Goal: Task Accomplishment & Management: Use online tool/utility

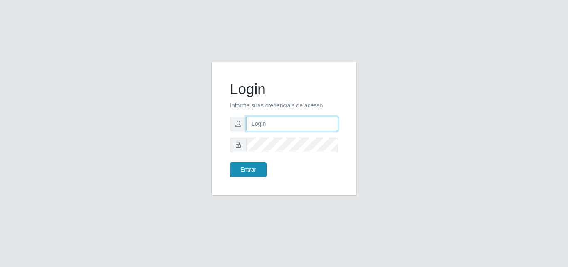
type input "[EMAIL_ADDRESS][DOMAIN_NAME]"
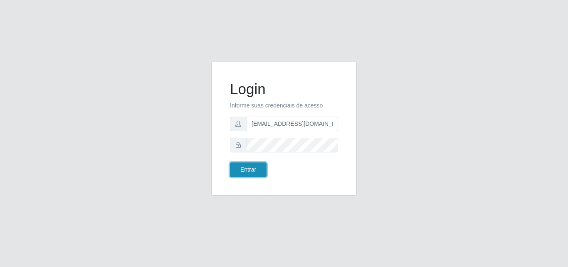
click at [254, 172] on button "Entrar" at bounding box center [248, 169] width 37 height 15
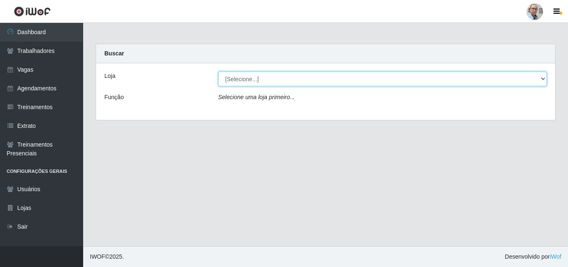
click at [262, 81] on select "[Selecione...] Mar Vermelho - Loja 04" at bounding box center [382, 79] width 329 height 15
select select "251"
click at [218, 72] on select "[Selecione...] Mar Vermelho - Loja 04" at bounding box center [382, 79] width 329 height 15
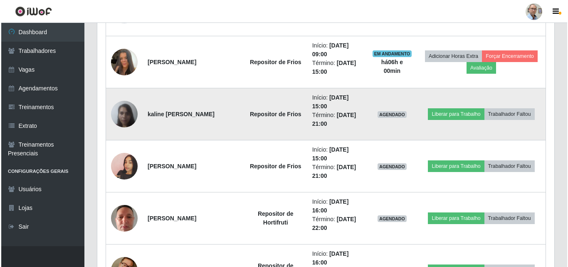
scroll to position [707, 0]
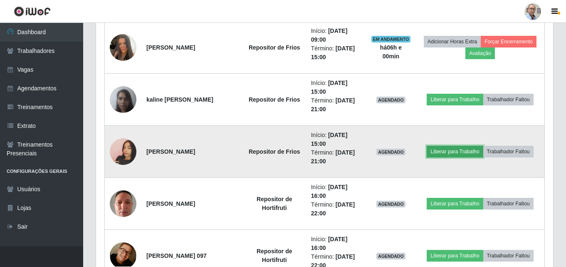
click at [455, 153] on button "Liberar para Trabalho" at bounding box center [455, 152] width 56 height 12
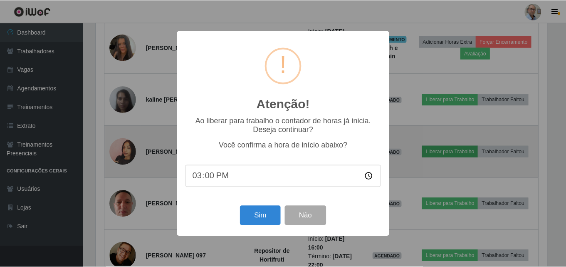
scroll to position [173, 453]
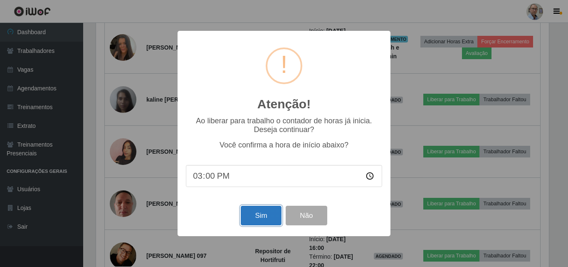
click at [255, 221] on button "Sim" at bounding box center [261, 215] width 40 height 20
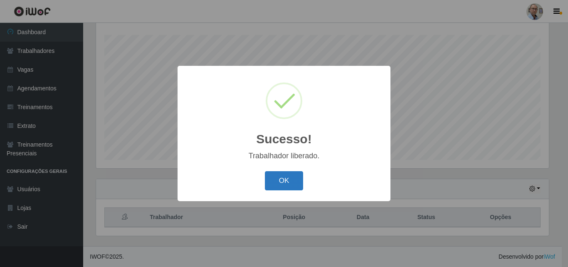
click at [282, 183] on button "OK" at bounding box center [284, 181] width 39 height 20
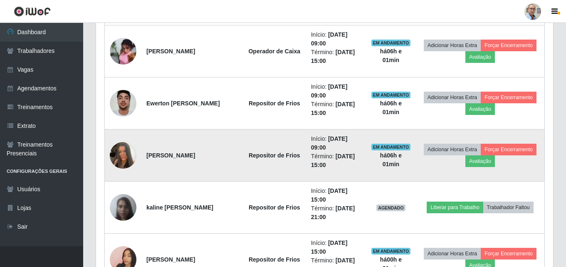
scroll to position [637, 0]
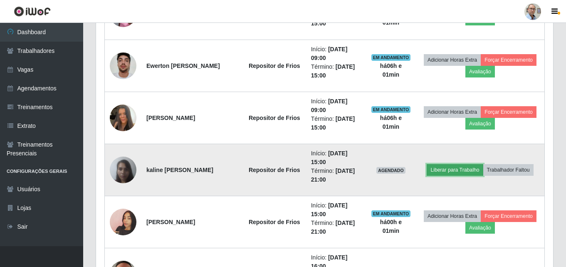
click at [439, 167] on button "Liberar para Trabalho" at bounding box center [455, 170] width 56 height 12
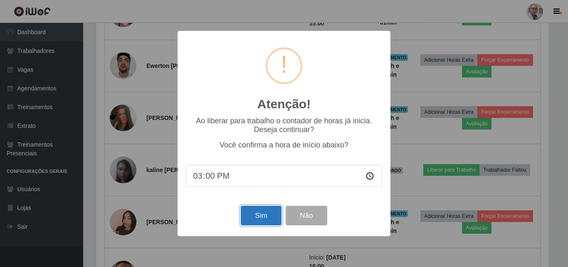
click at [254, 216] on button "Sim" at bounding box center [261, 215] width 40 height 20
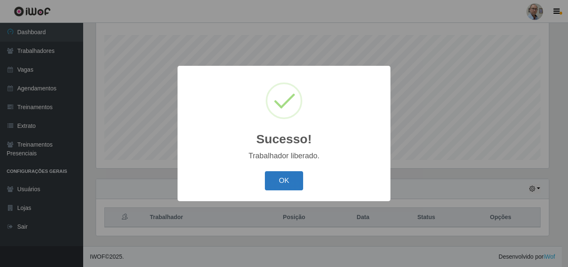
click at [293, 185] on button "OK" at bounding box center [284, 181] width 39 height 20
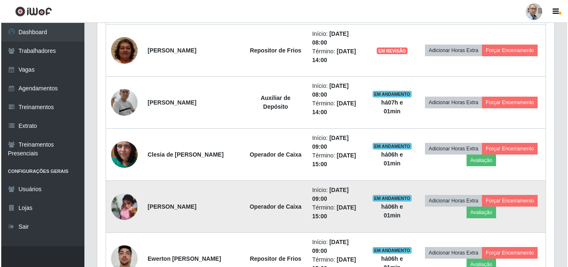
scroll to position [470, 0]
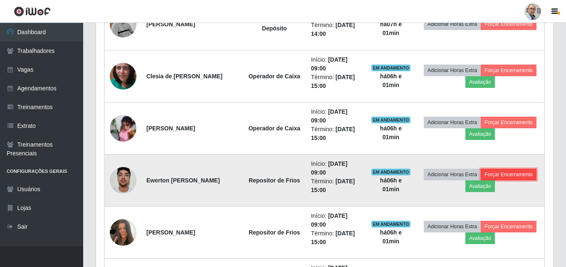
click at [500, 176] on button "Forçar Encerramento" at bounding box center [509, 174] width 56 height 12
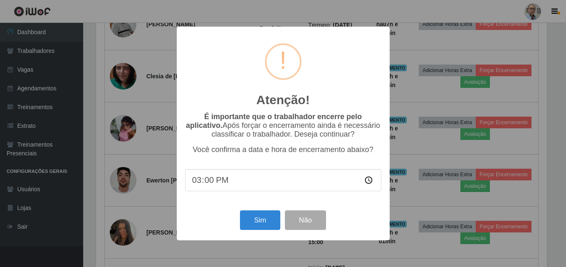
scroll to position [173, 453]
click at [270, 220] on button "Sim" at bounding box center [261, 220] width 40 height 20
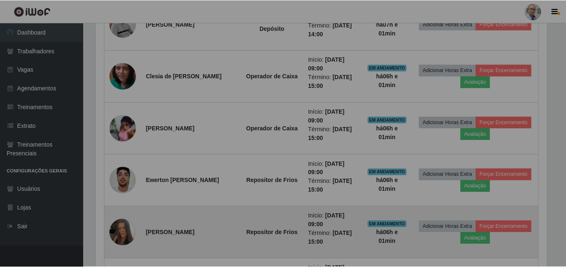
scroll to position [0, 0]
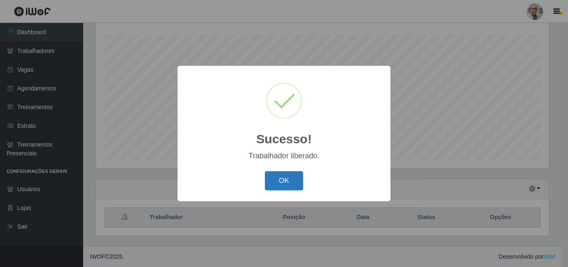
click at [297, 189] on button "OK" at bounding box center [284, 181] width 39 height 20
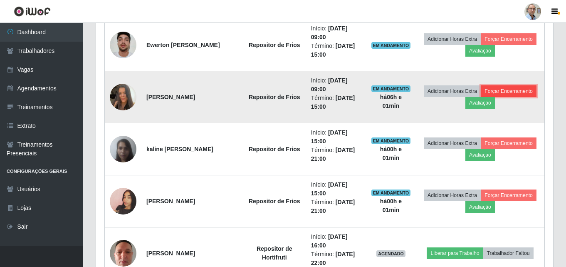
click at [518, 90] on button "Forçar Encerramento" at bounding box center [509, 91] width 56 height 12
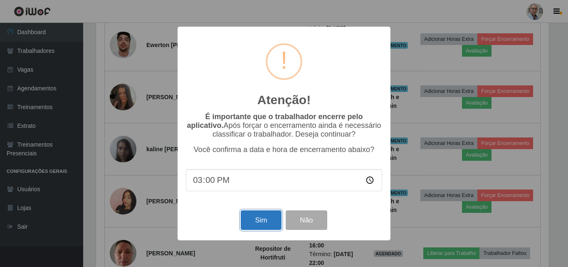
click at [261, 220] on button "Sim" at bounding box center [261, 220] width 40 height 20
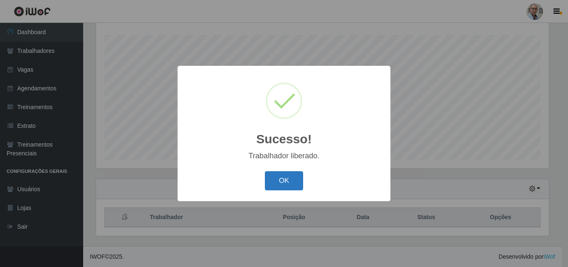
click at [282, 180] on button "OK" at bounding box center [284, 181] width 39 height 20
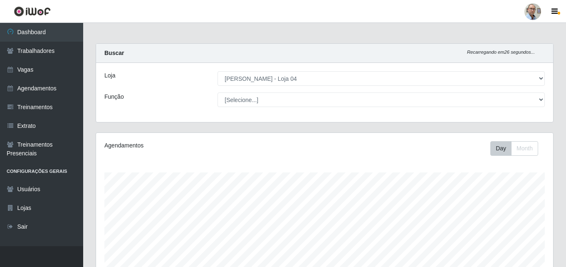
scroll to position [0, 0]
click at [398, 152] on div "Day Month" at bounding box center [419, 148] width 264 height 15
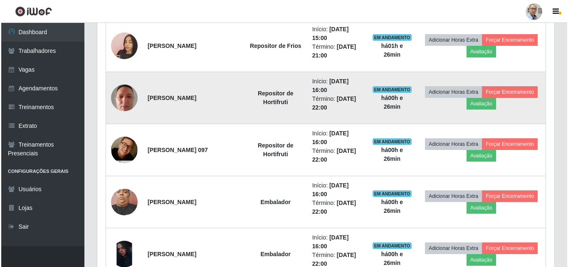
scroll to position [567, 0]
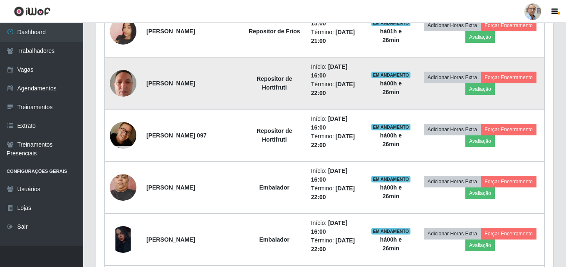
click at [128, 85] on img at bounding box center [123, 82] width 27 height 35
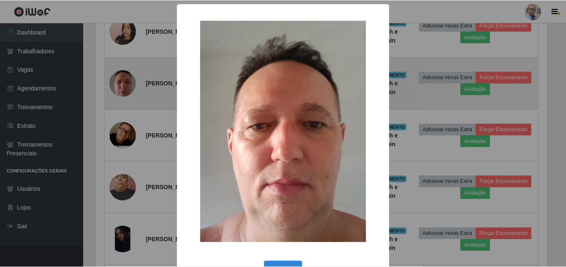
scroll to position [173, 453]
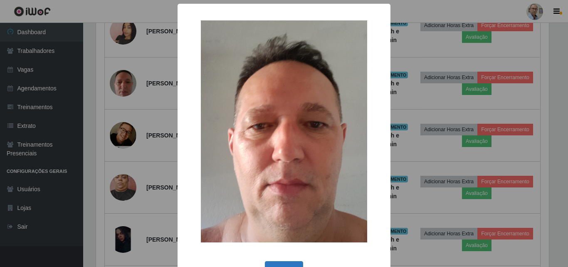
click at [294, 266] on button "OK" at bounding box center [284, 271] width 39 height 20
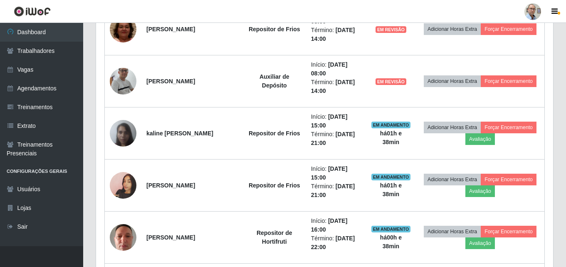
scroll to position [460, 0]
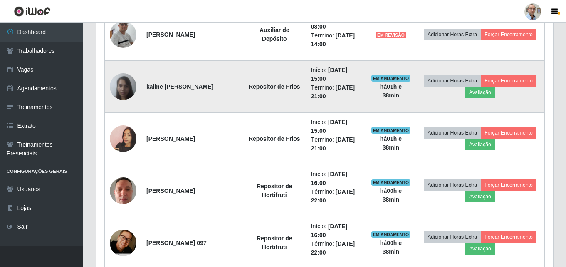
click at [126, 82] on img at bounding box center [123, 86] width 27 height 35
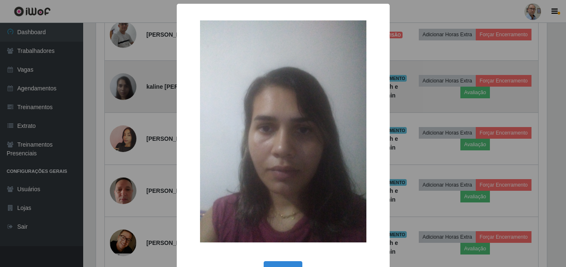
scroll to position [173, 453]
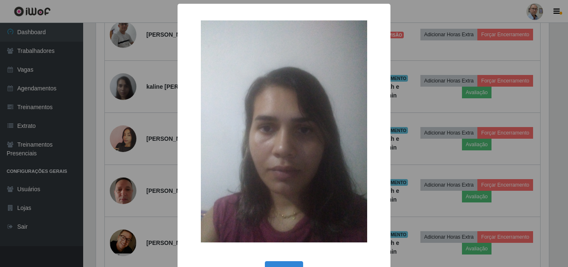
click at [127, 90] on div "× OK Cancel" at bounding box center [284, 133] width 568 height 267
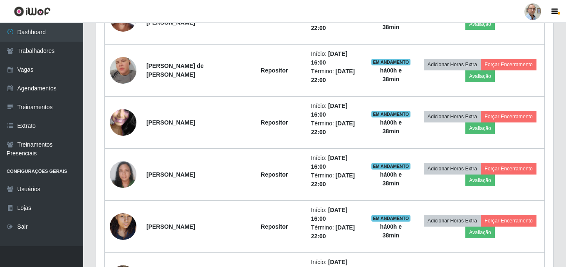
scroll to position [834, 0]
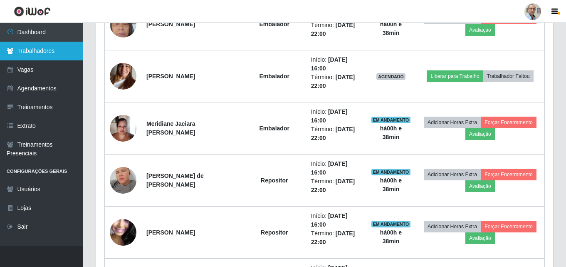
click at [44, 51] on link "Trabalhadores" at bounding box center [41, 51] width 83 height 19
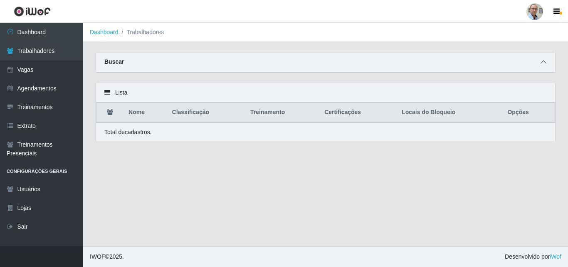
click at [541, 63] on icon at bounding box center [544, 62] width 6 height 6
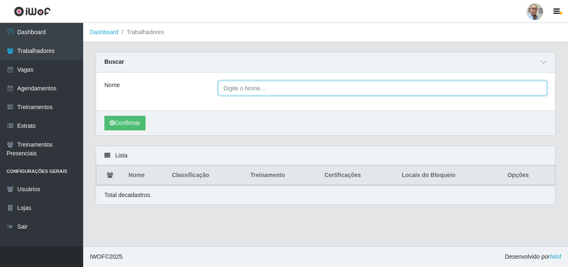
click at [276, 91] on input "Nome" at bounding box center [382, 88] width 329 height 15
type input "luana"
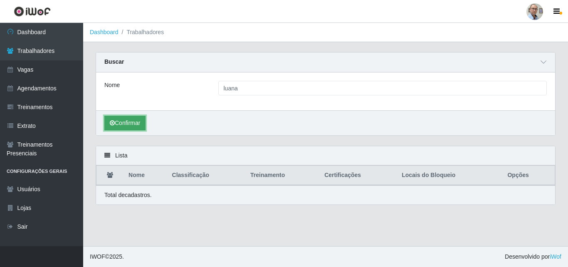
click at [133, 126] on button "Confirmar" at bounding box center [124, 123] width 41 height 15
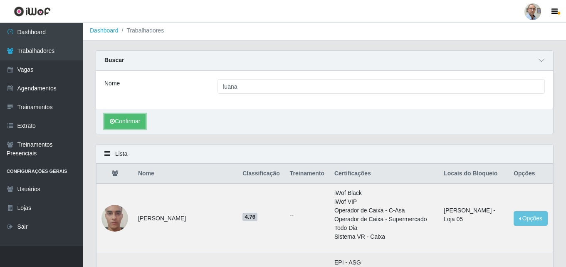
scroll to position [1, 0]
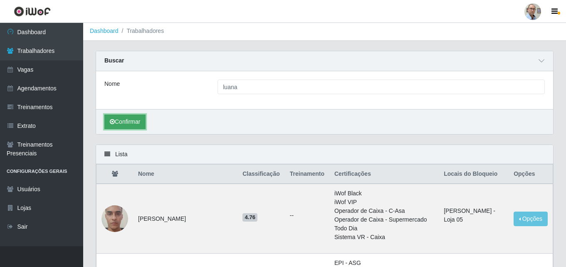
click at [136, 122] on button "Confirmar" at bounding box center [124, 121] width 41 height 15
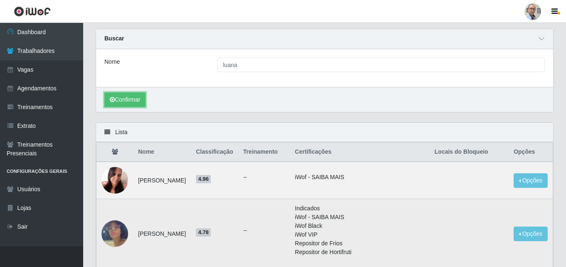
scroll to position [42, 0]
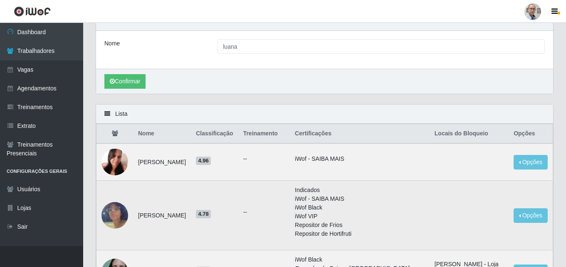
click at [120, 212] on img at bounding box center [114, 214] width 27 height 47
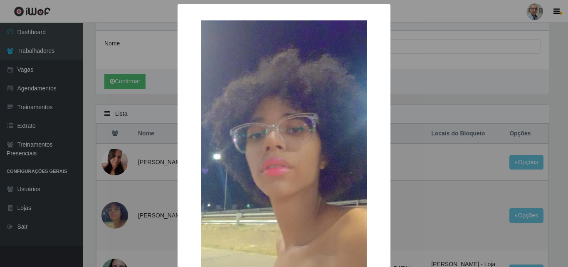
click at [120, 212] on div "× OK Cancel" at bounding box center [284, 133] width 568 height 267
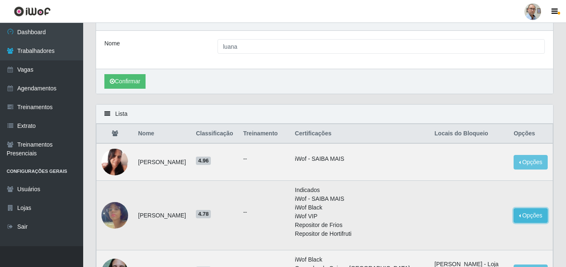
click at [529, 218] on button "Opções" at bounding box center [531, 215] width 34 height 15
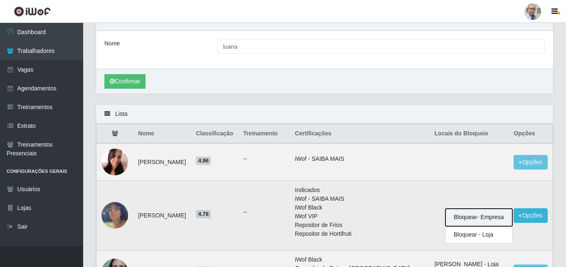
click at [493, 219] on button "Bloquear - Empresa" at bounding box center [478, 216] width 67 height 17
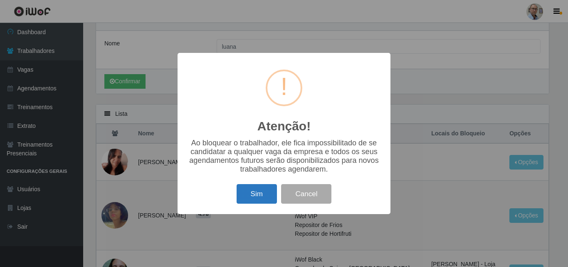
click at [247, 193] on button "Sim" at bounding box center [257, 194] width 40 height 20
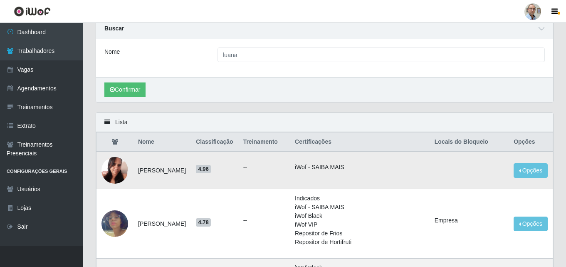
scroll to position [83, 0]
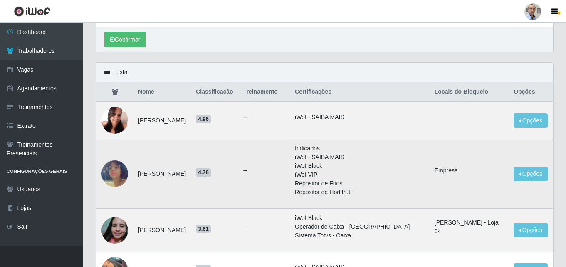
click at [116, 180] on img at bounding box center [114, 173] width 27 height 47
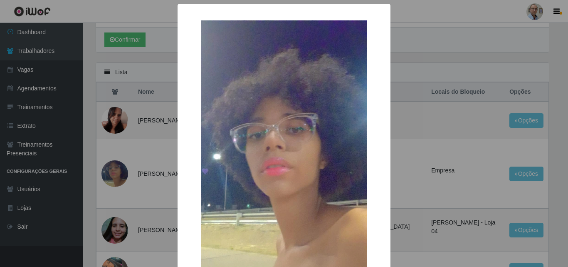
click at [114, 177] on div "× OK Cancel" at bounding box center [284, 133] width 568 height 267
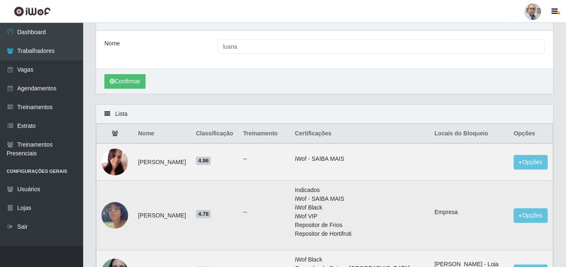
scroll to position [0, 0]
